Goal: Obtain resource: Download file/media

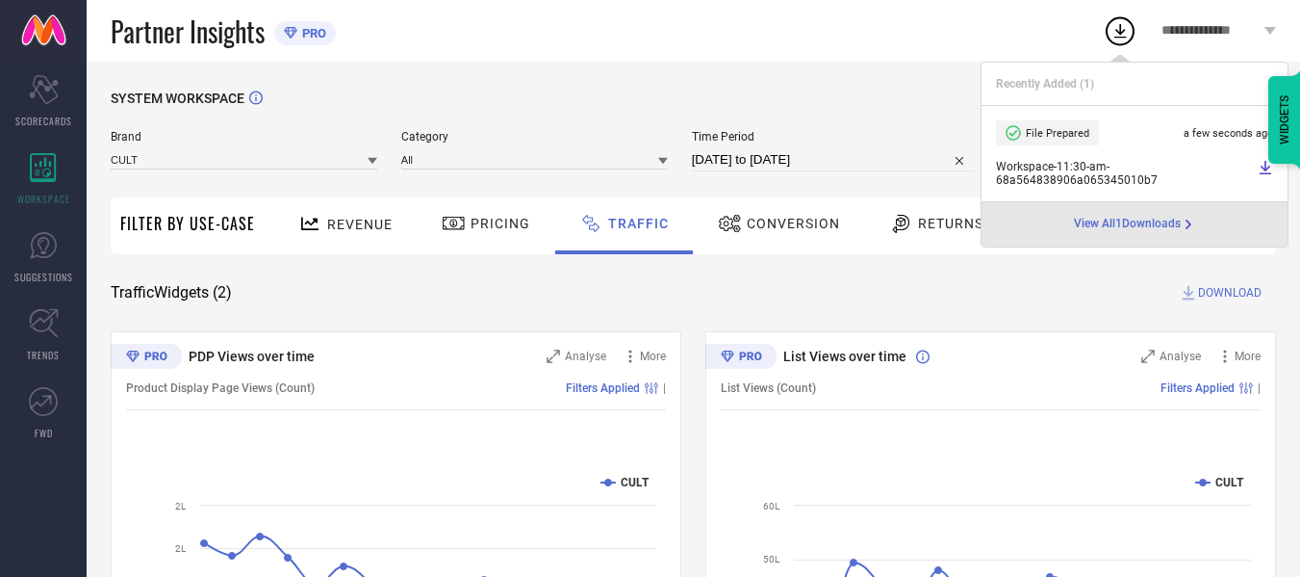
select select "7"
select select "2025"
select select "8"
select select "2025"
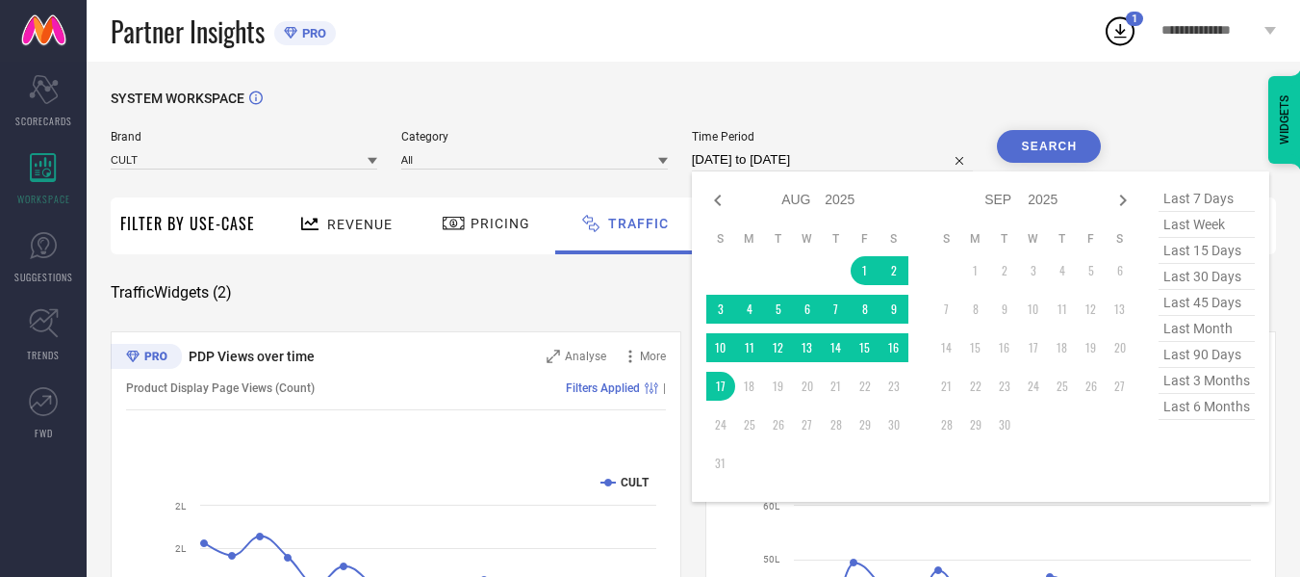
click at [760, 158] on input "[DATE] to [DATE]" at bounding box center [833, 159] width 282 height 23
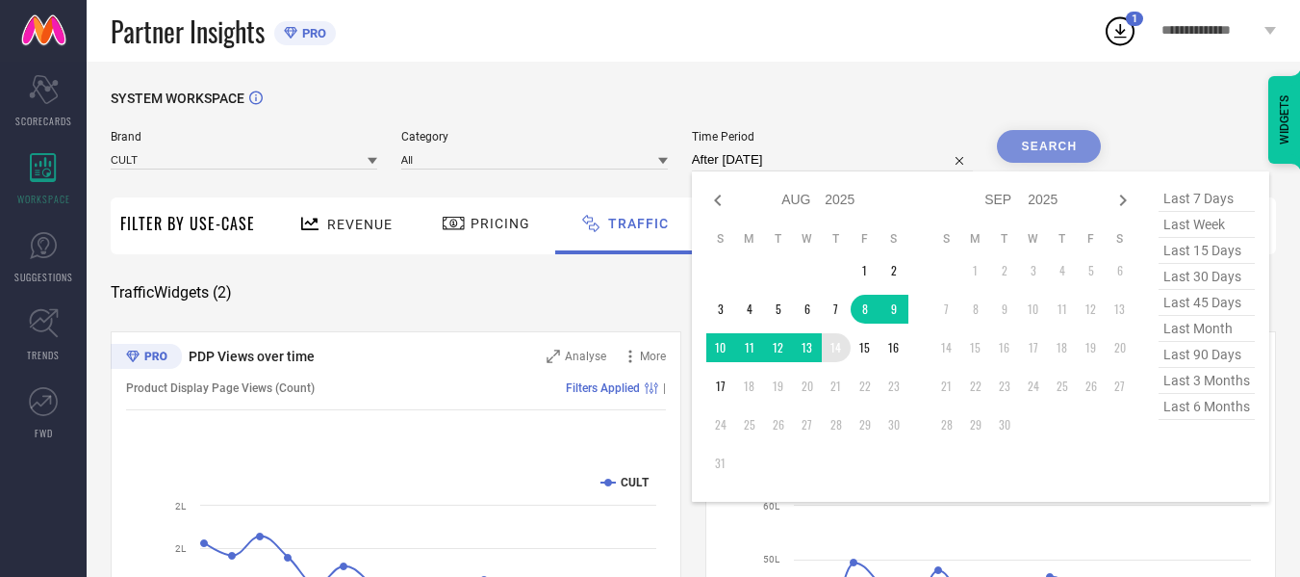
drag, startPoint x: 870, startPoint y: 312, endPoint x: 844, endPoint y: 357, distance: 52.2
click at [844, 357] on tbody "1 2 3 4 5 6 7 8 9 10 11 12 13 14 15 16 17 18 19 20 21 22 23 24 25 26 27 28 29 3…" at bounding box center [807, 366] width 202 height 221
type input "[DATE] to [DATE]"
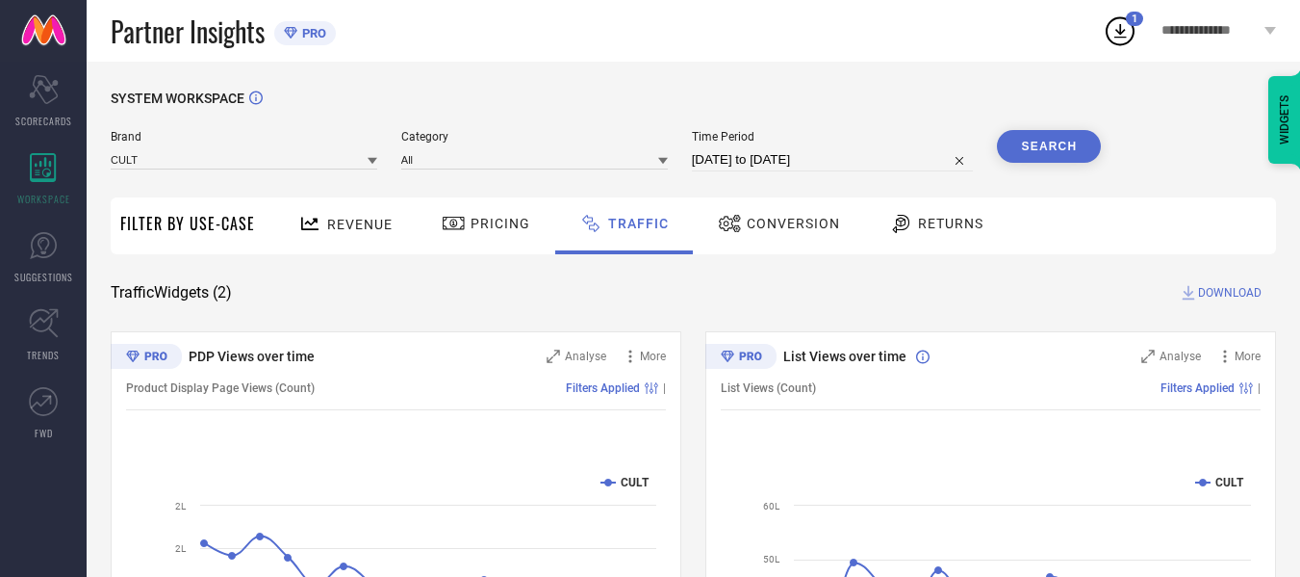
click at [1075, 151] on button "Search" at bounding box center [1049, 146] width 104 height 33
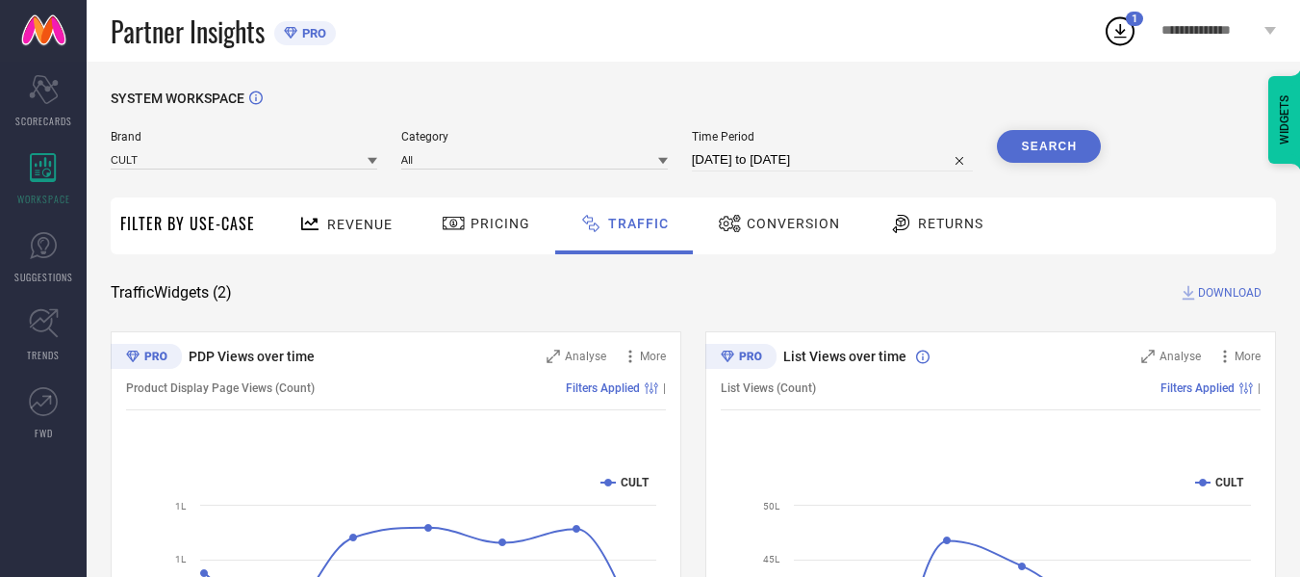
click at [1239, 295] on span "DOWNLOAD" at bounding box center [1230, 292] width 64 height 19
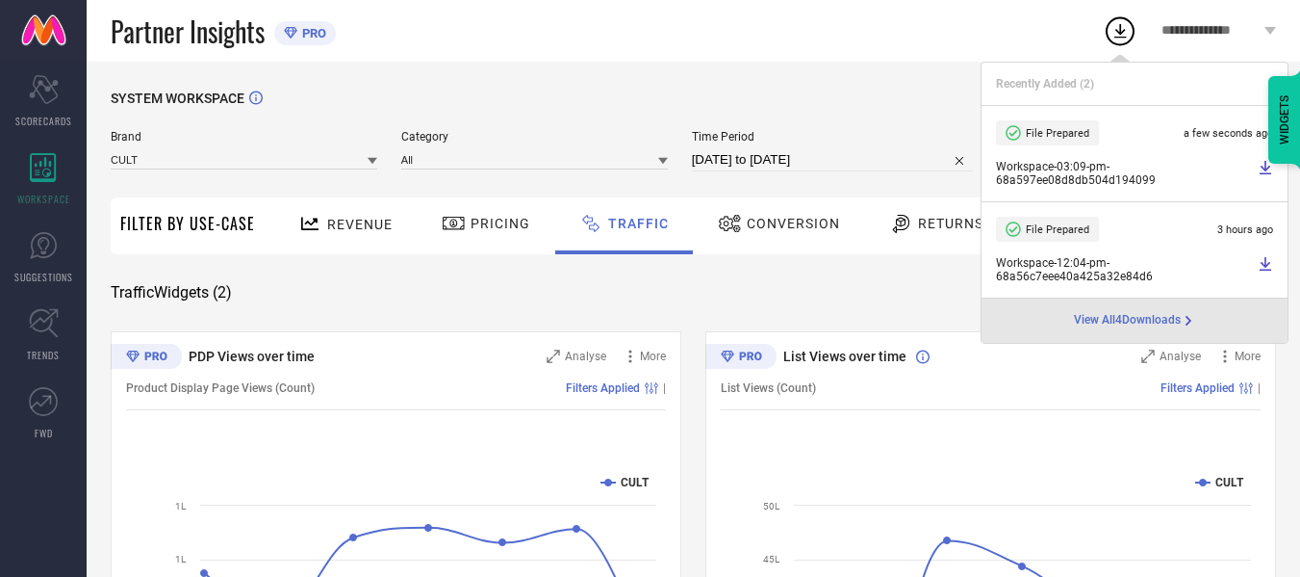
select select "7"
select select "2025"
select select "8"
select select "2025"
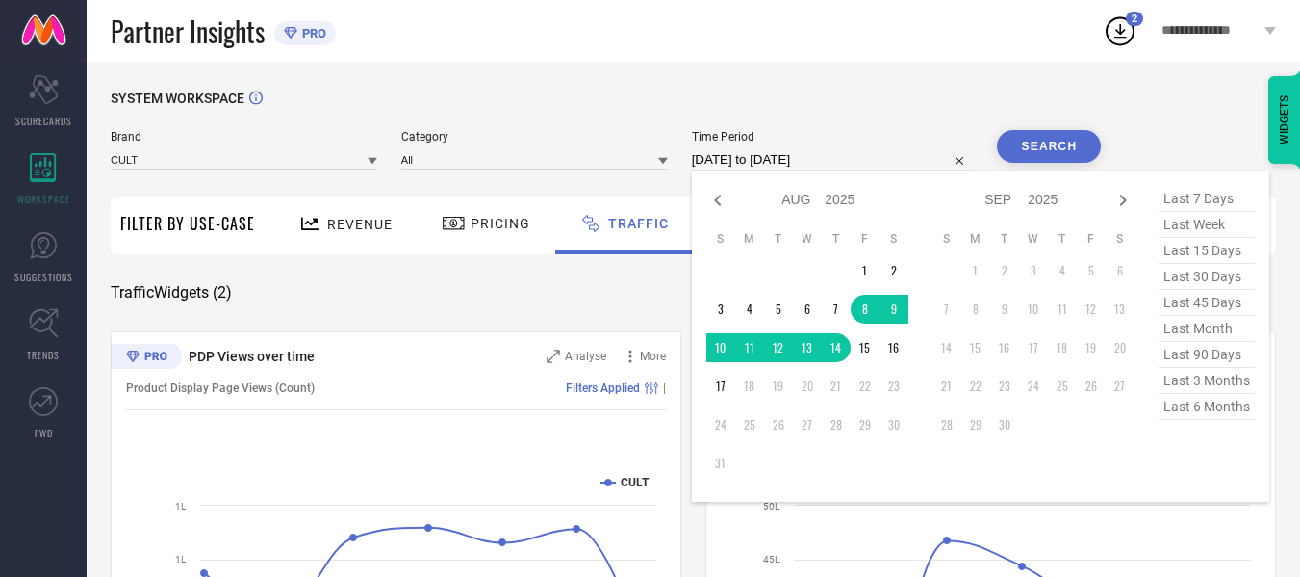
click at [751, 168] on input "[DATE] to [DATE]" at bounding box center [833, 159] width 282 height 23
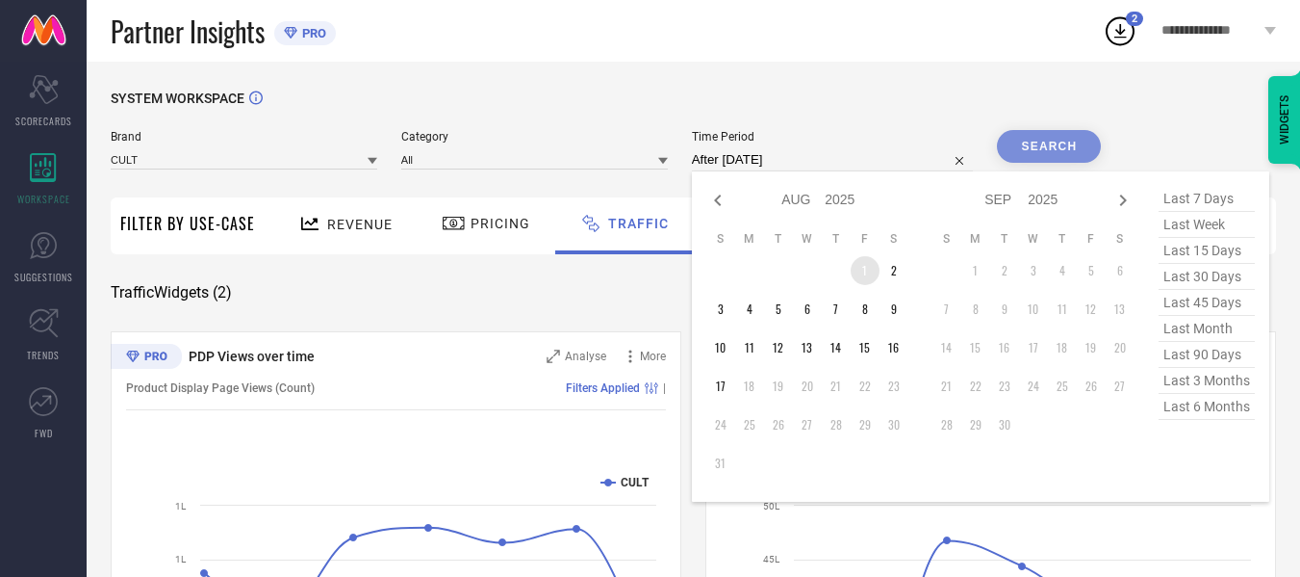
click at [870, 270] on td "1" at bounding box center [865, 270] width 29 height 29
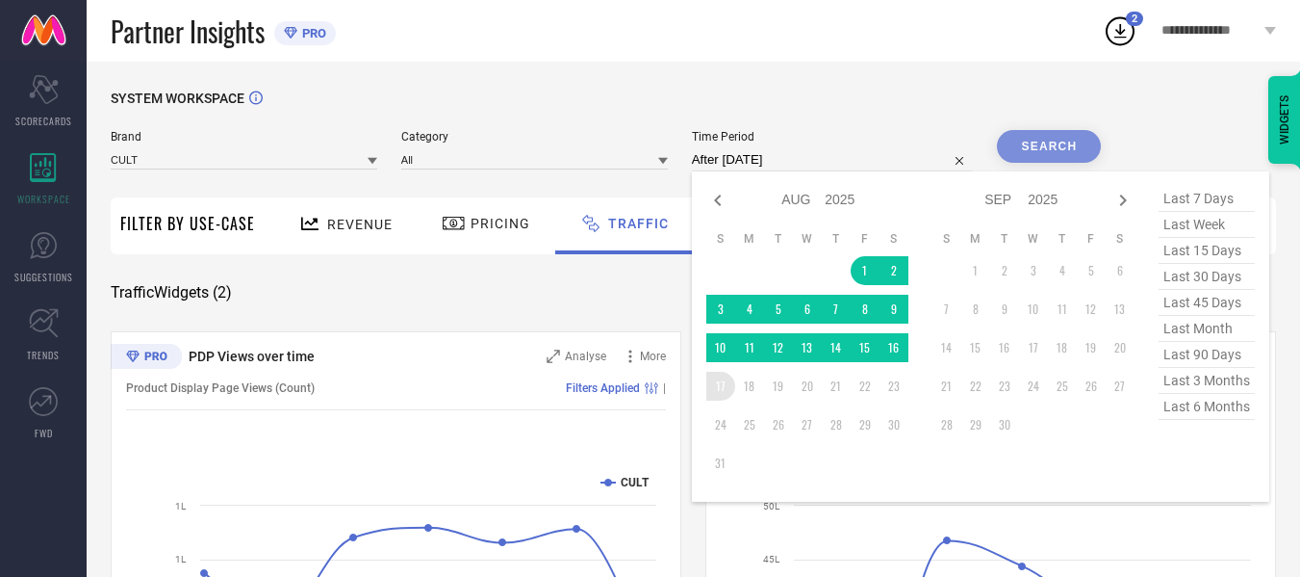
type input "[DATE] to [DATE]"
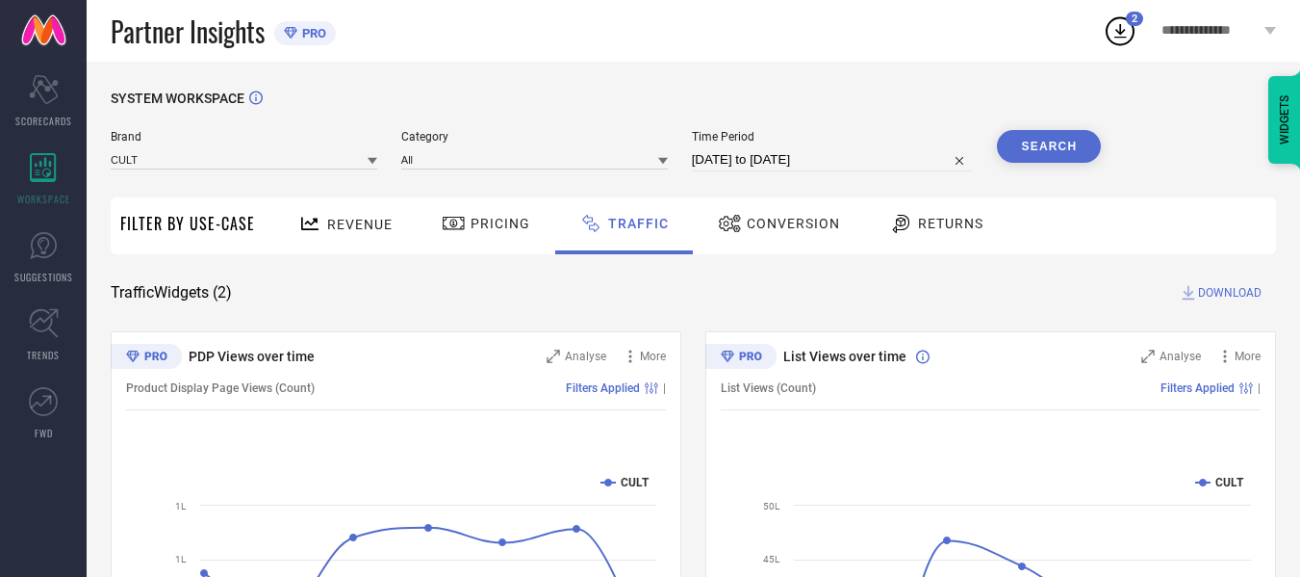
click at [1067, 144] on button "Search" at bounding box center [1049, 146] width 104 height 33
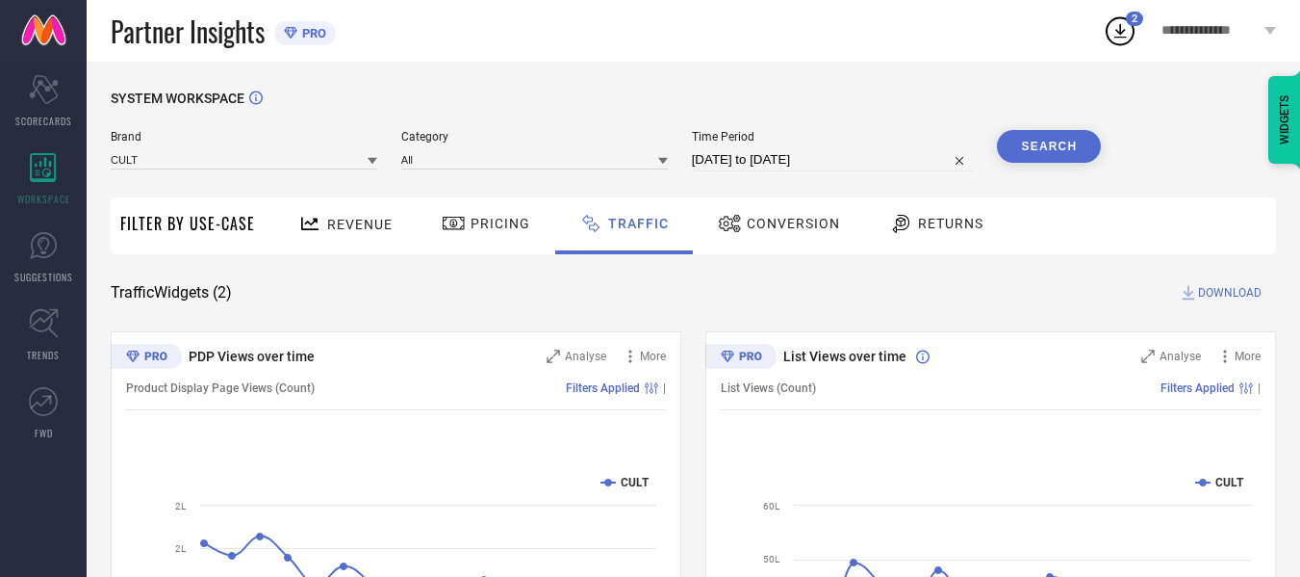
click at [1214, 289] on span "DOWNLOAD" at bounding box center [1230, 292] width 64 height 19
